Goal: Transaction & Acquisition: Purchase product/service

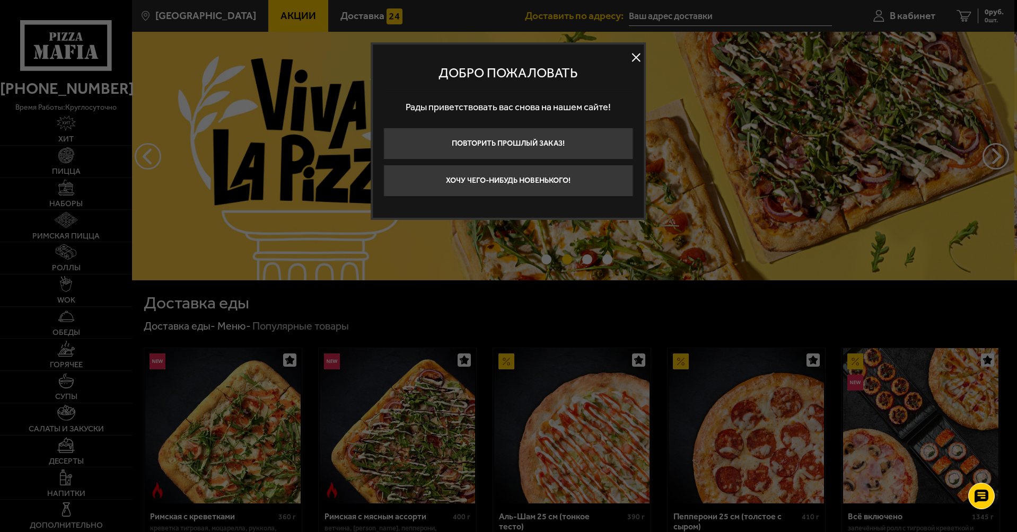
click at [635, 56] on button at bounding box center [636, 58] width 16 height 16
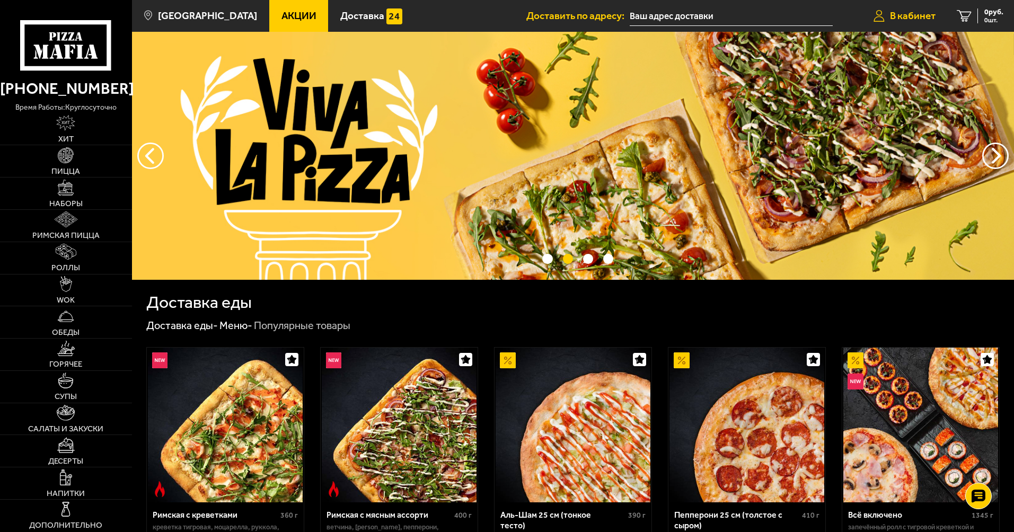
click at [902, 5] on link "В кабинет" at bounding box center [904, 16] width 83 height 32
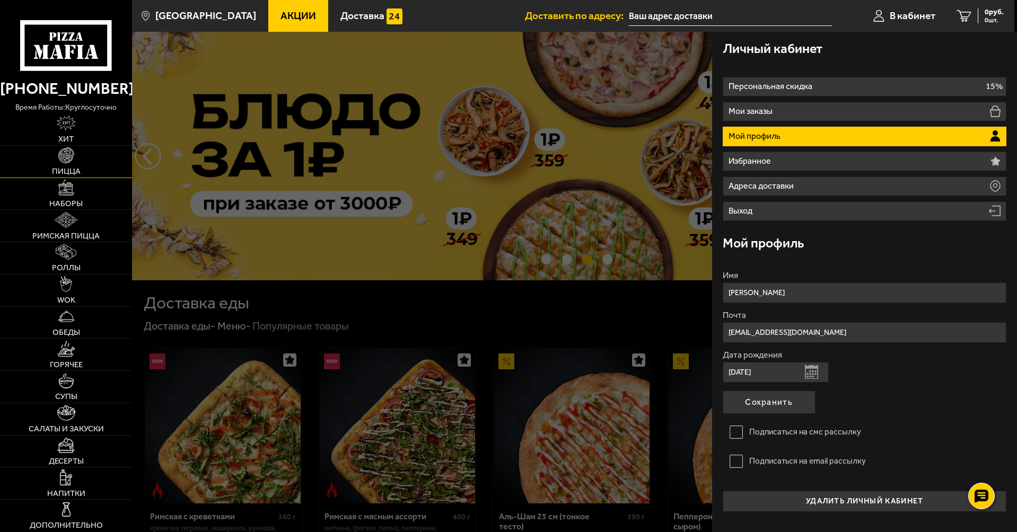
click at [65, 160] on img at bounding box center [66, 155] width 16 height 16
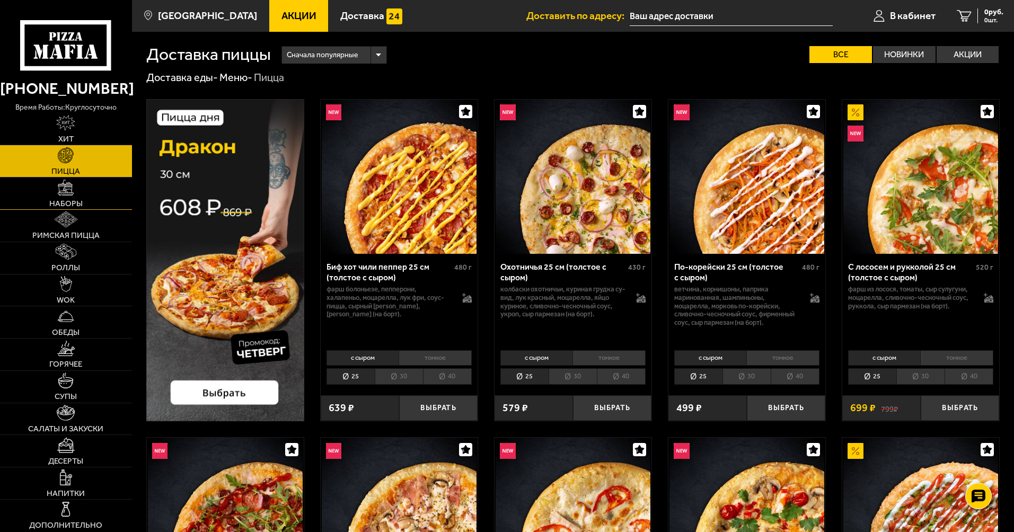
click at [66, 189] on img at bounding box center [66, 188] width 16 height 16
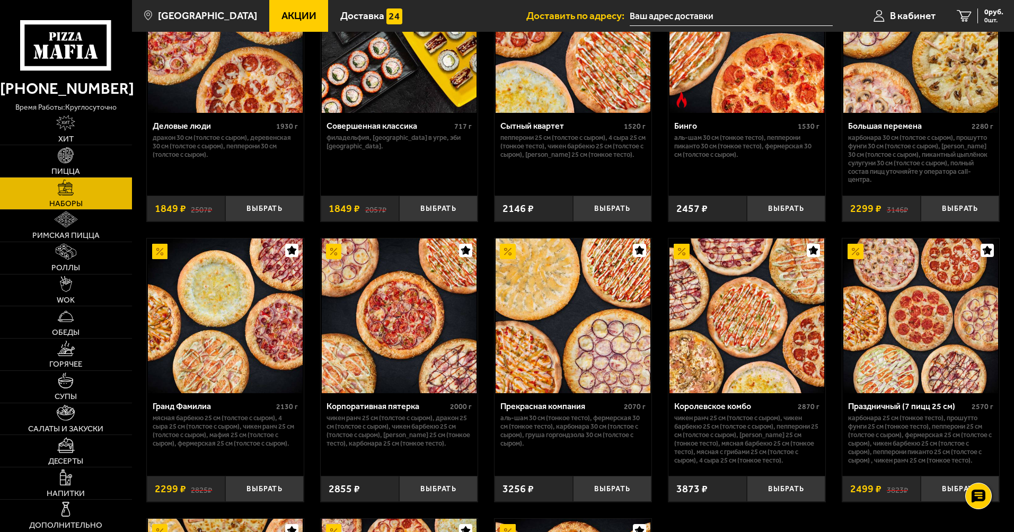
scroll to position [1273, 0]
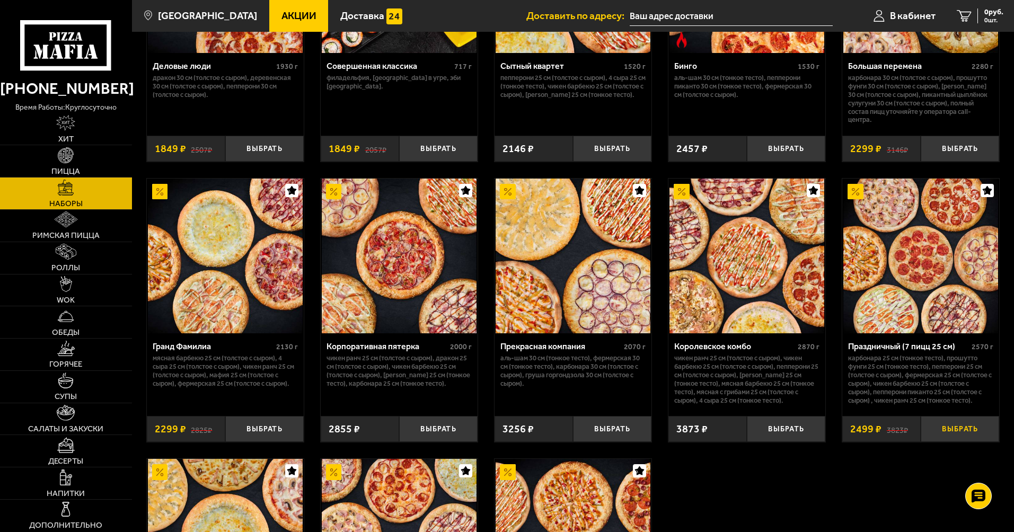
click at [952, 433] on button "Выбрать" at bounding box center [960, 429] width 78 height 26
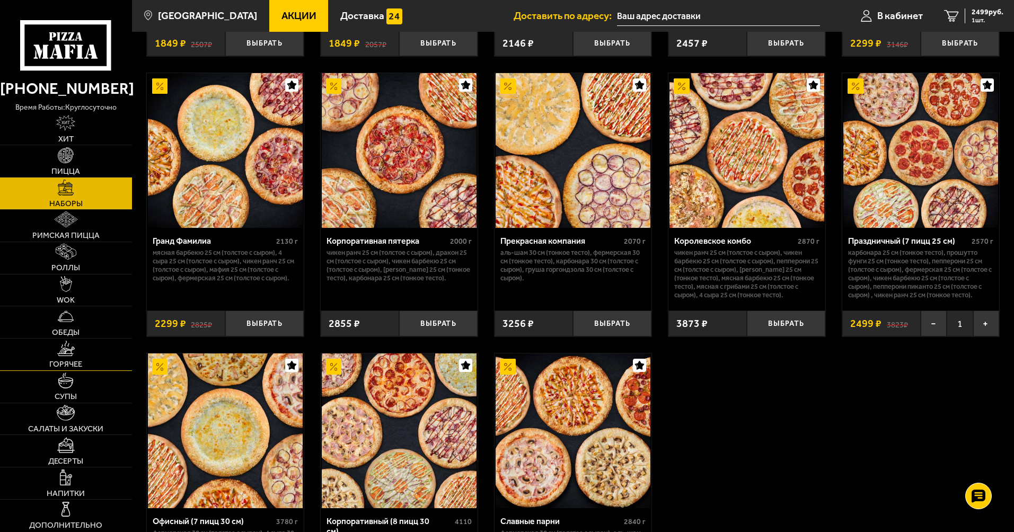
scroll to position [1379, 0]
click at [64, 351] on img at bounding box center [66, 349] width 18 height 16
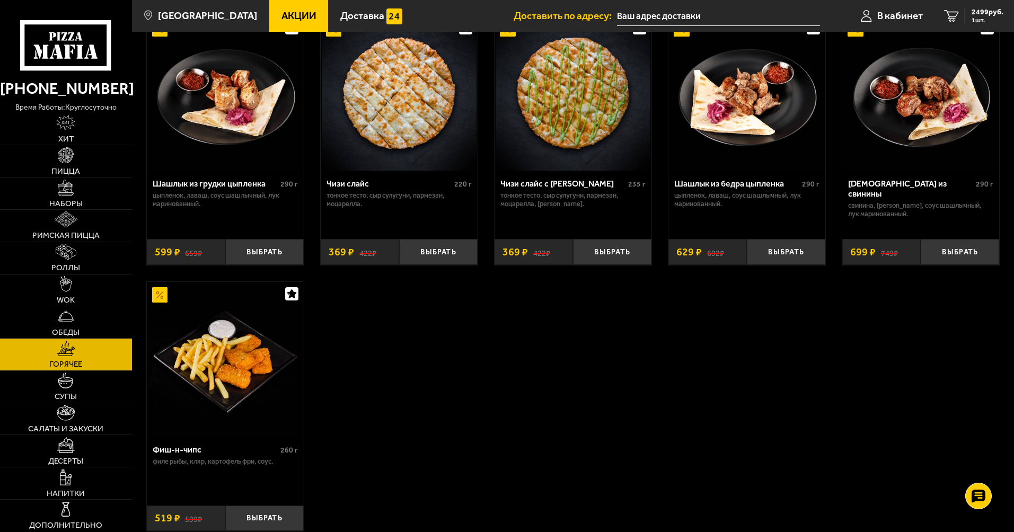
scroll to position [358, 0]
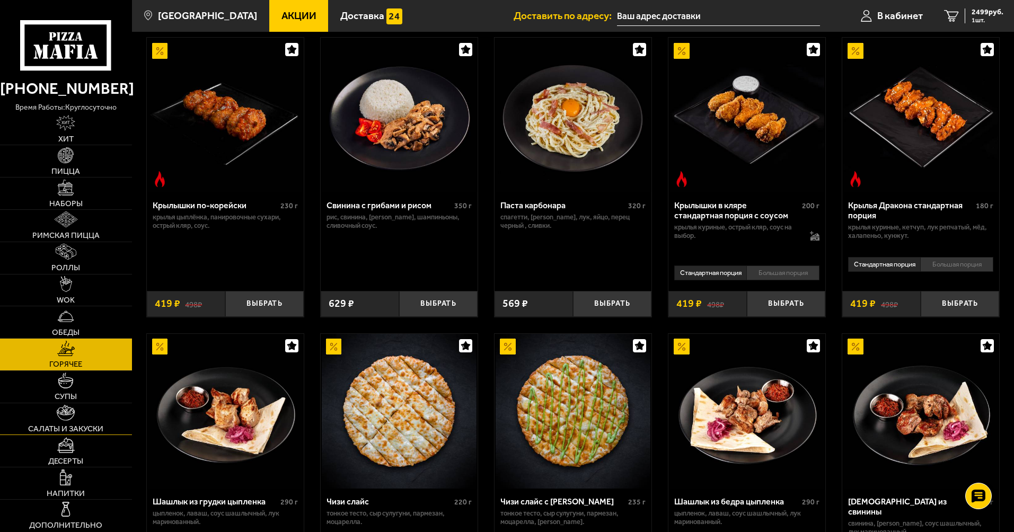
click at [64, 416] on img at bounding box center [66, 413] width 18 height 16
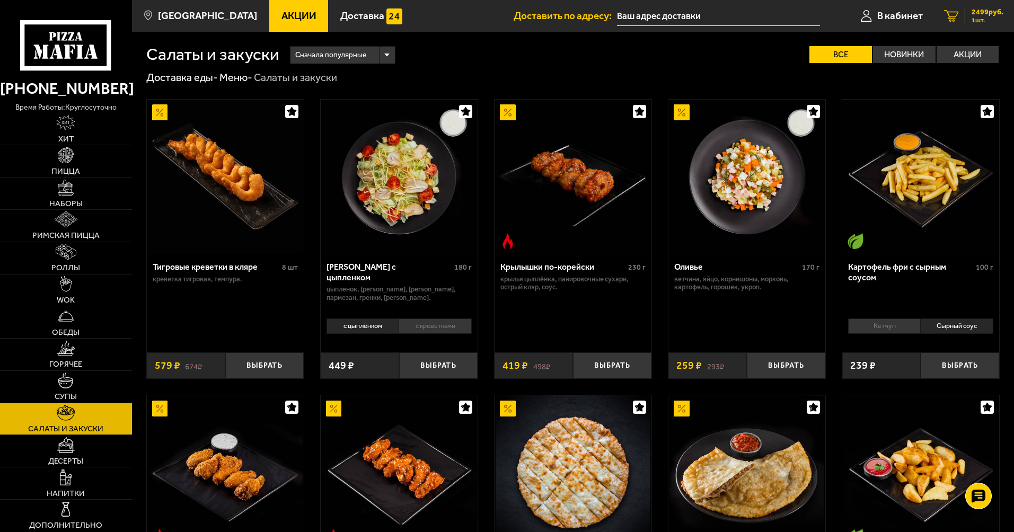
click at [988, 17] on span "1 шт." at bounding box center [988, 20] width 32 height 6
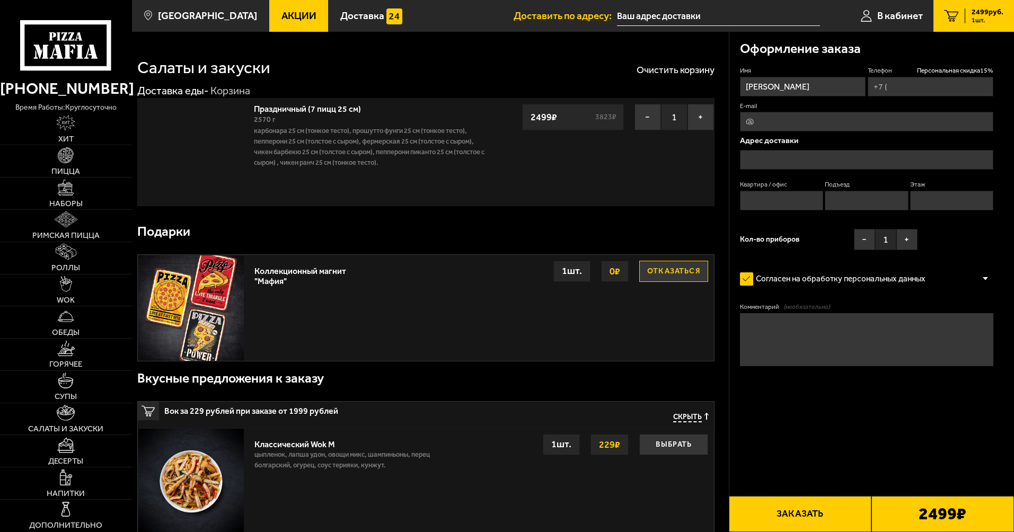
type input "+7 (911) 229-78-83"
type input "проспект Культуры, 12к1"
type input "251"
type input "6"
type input "9"
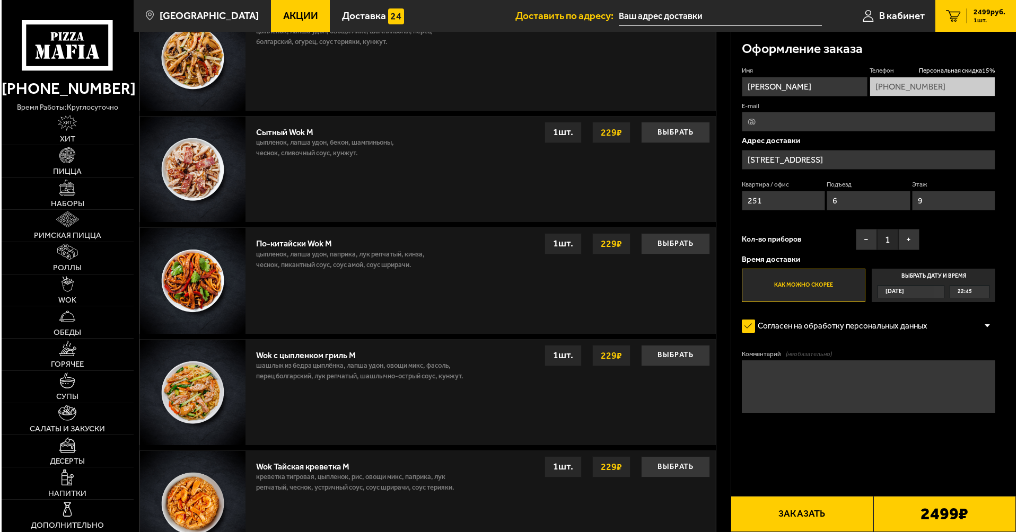
scroll to position [424, 0]
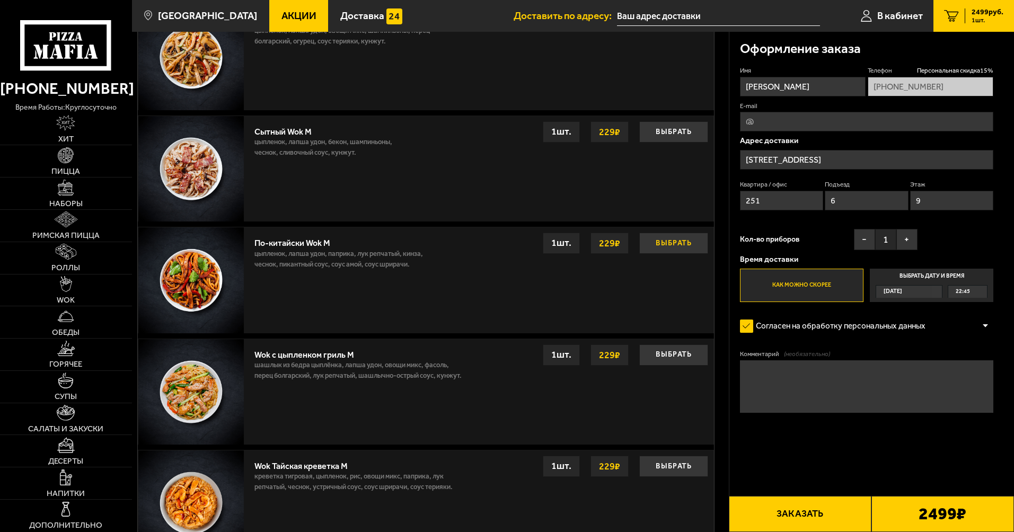
click at [672, 247] on button "Выбрать" at bounding box center [674, 243] width 69 height 21
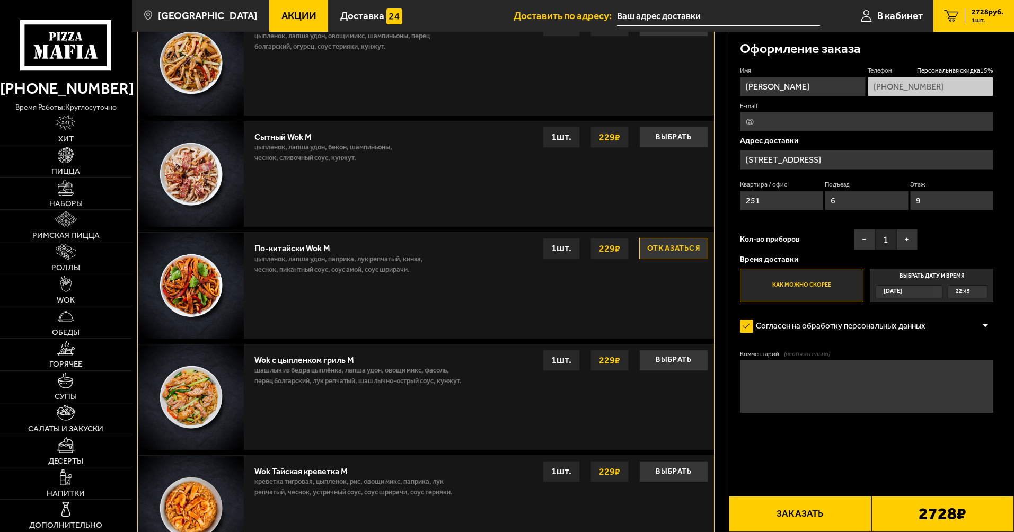
click at [808, 517] on button "Заказать" at bounding box center [800, 514] width 143 height 36
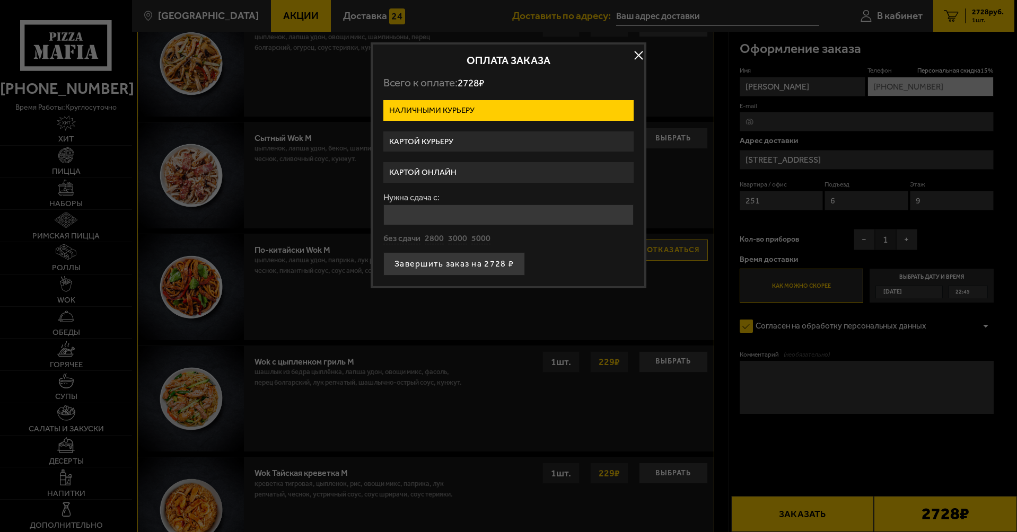
click at [460, 173] on label "Картой онлайн" at bounding box center [508, 172] width 250 height 21
click at [0, 0] on input "Картой онлайн" at bounding box center [0, 0] width 0 height 0
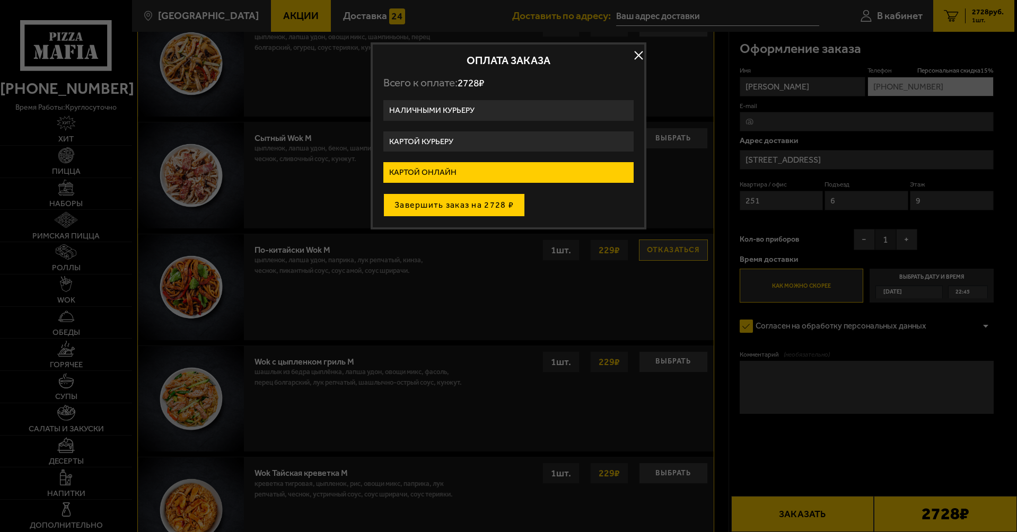
click at [456, 204] on button "Завершить заказ на 2728 ₽" at bounding box center [454, 205] width 142 height 23
